Goal: Task Accomplishment & Management: Manage account settings

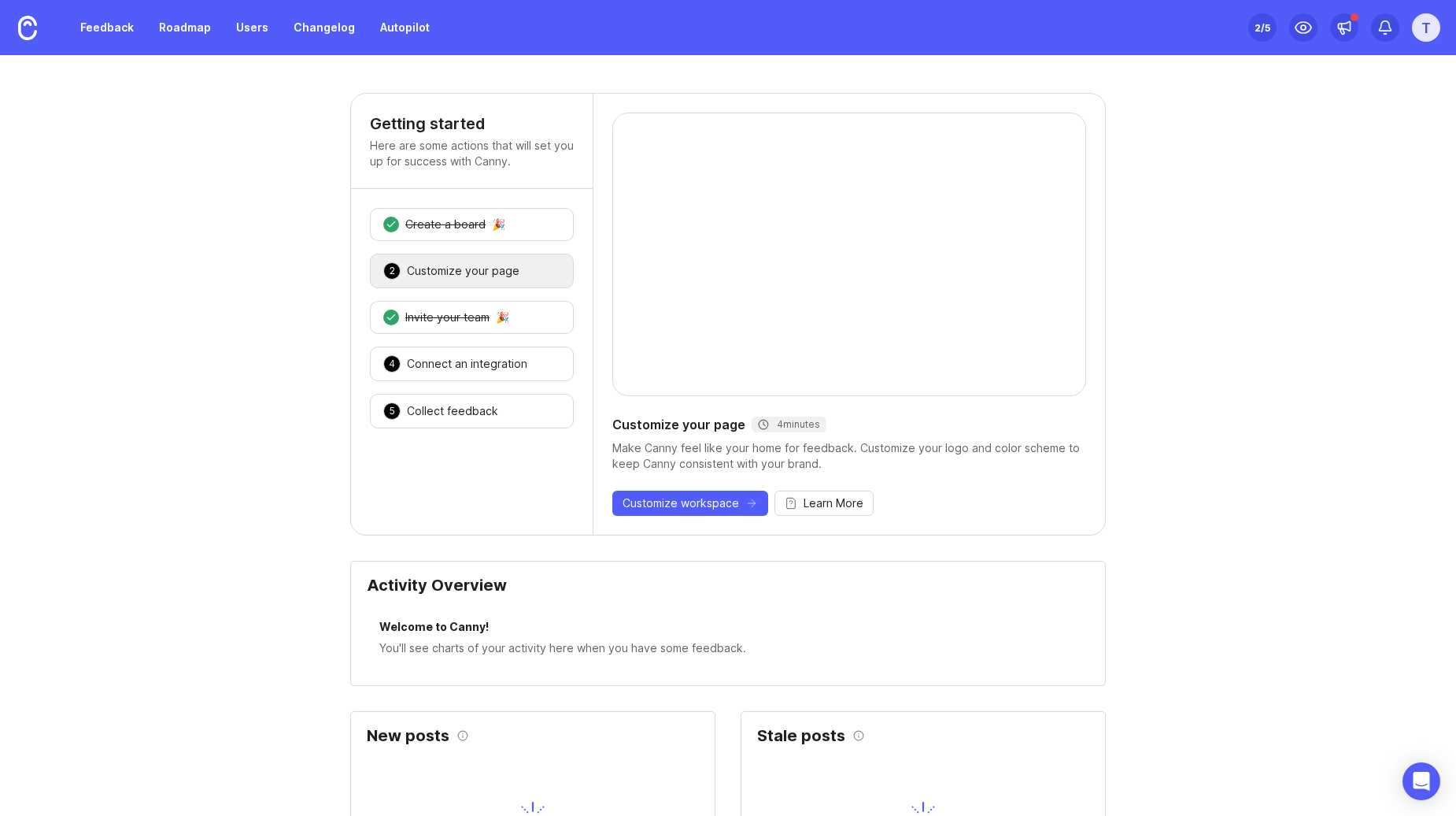
click at [1435, 25] on div "T" at bounding box center [1426, 27] width 29 height 29
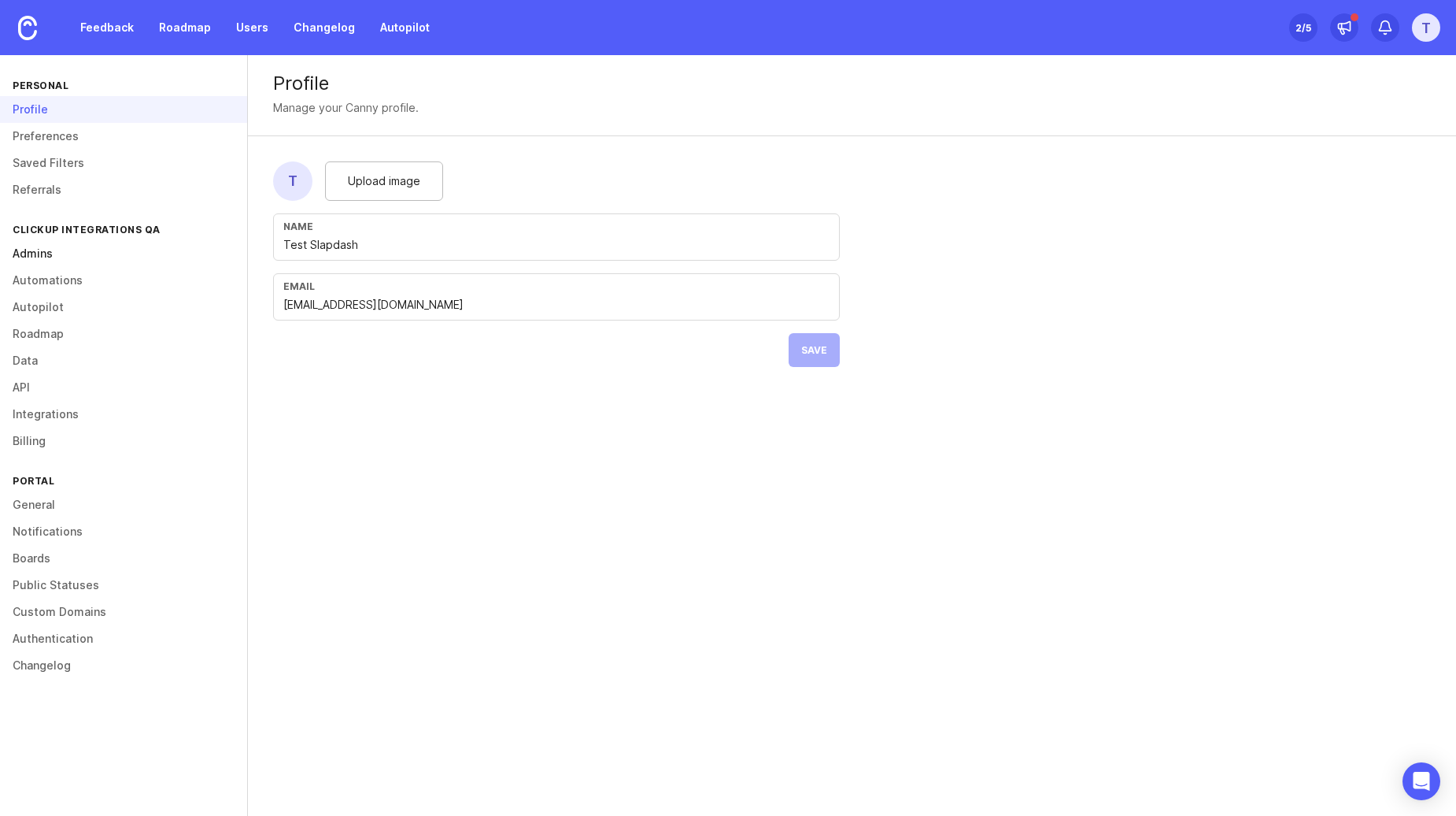
click at [77, 253] on link "Admins" at bounding box center [123, 253] width 247 height 27
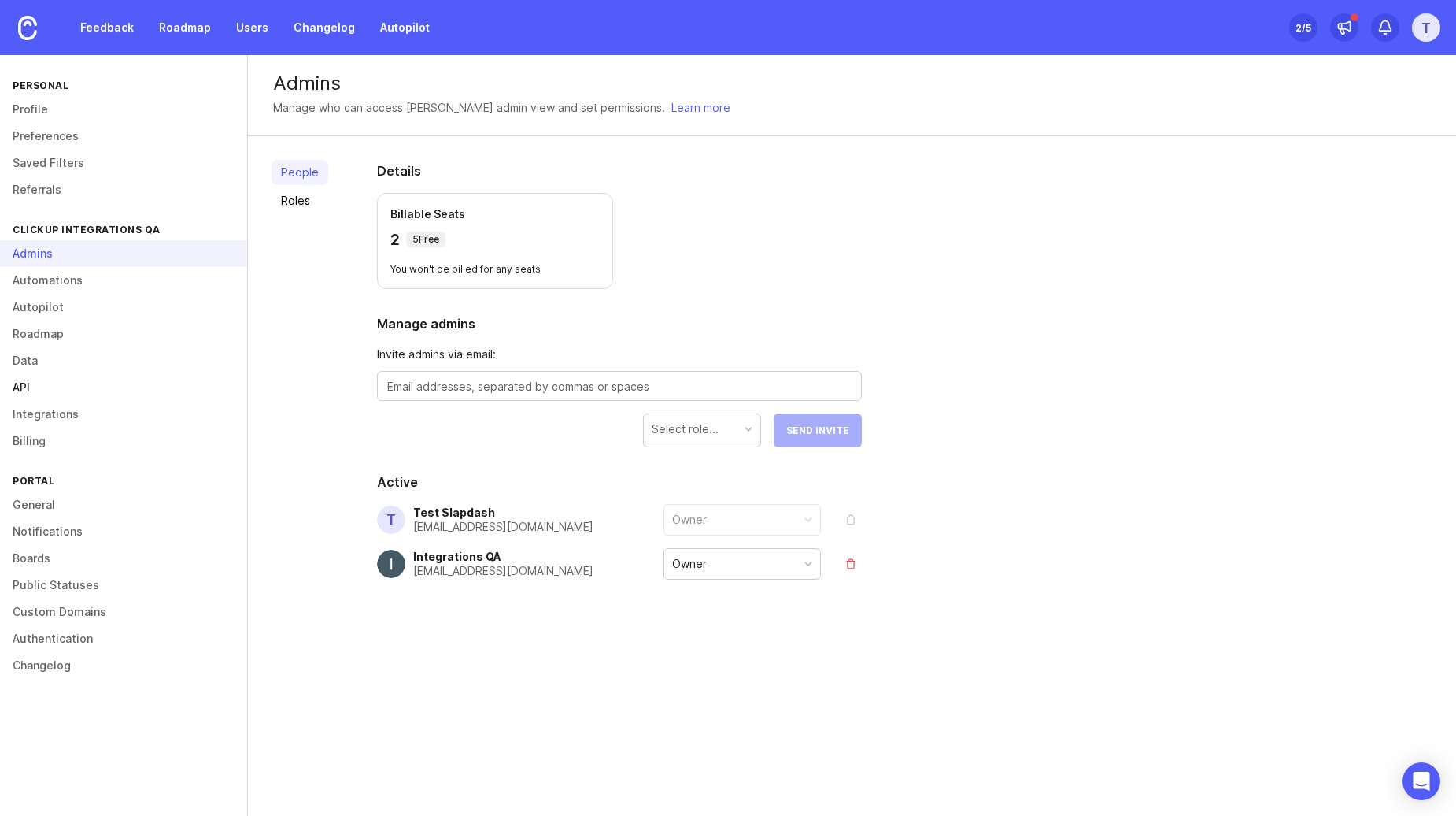
click at [40, 390] on link "API" at bounding box center [123, 387] width 247 height 27
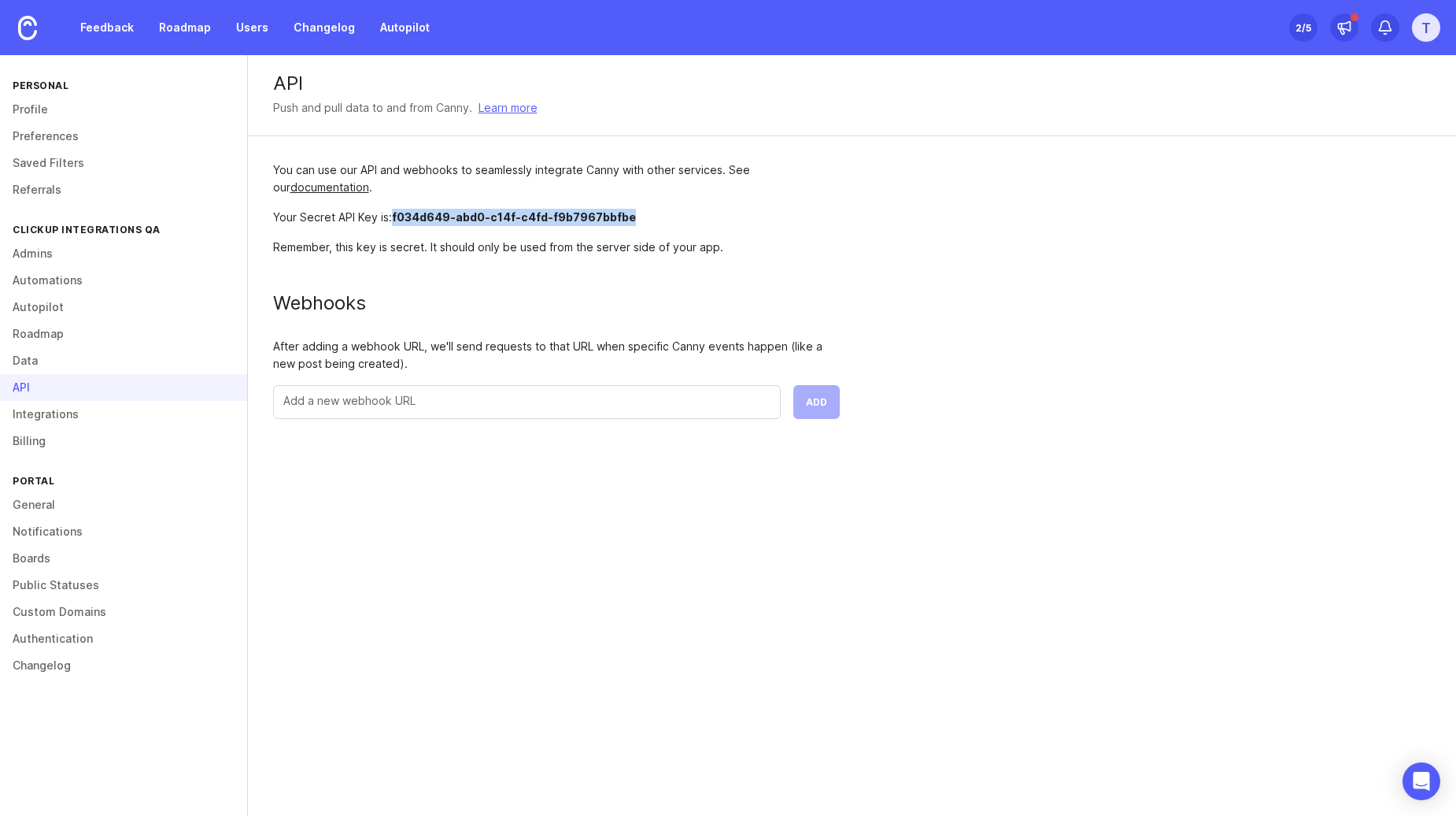
drag, startPoint x: 393, startPoint y: 219, endPoint x: 639, endPoint y: 217, distance: 246.0
click at [639, 217] on div "Your Secret API Key is: f034d649-abd0-c14f-c4fd-f9b7967bbfbe" at bounding box center [556, 217] width 567 height 18
copy span "f034d649-abd0-c14f-c4fd-f9b7967bbfbe"
click at [334, 191] on link "documentation" at bounding box center [329, 187] width 79 height 13
